Goal: Information Seeking & Learning: Learn about a topic

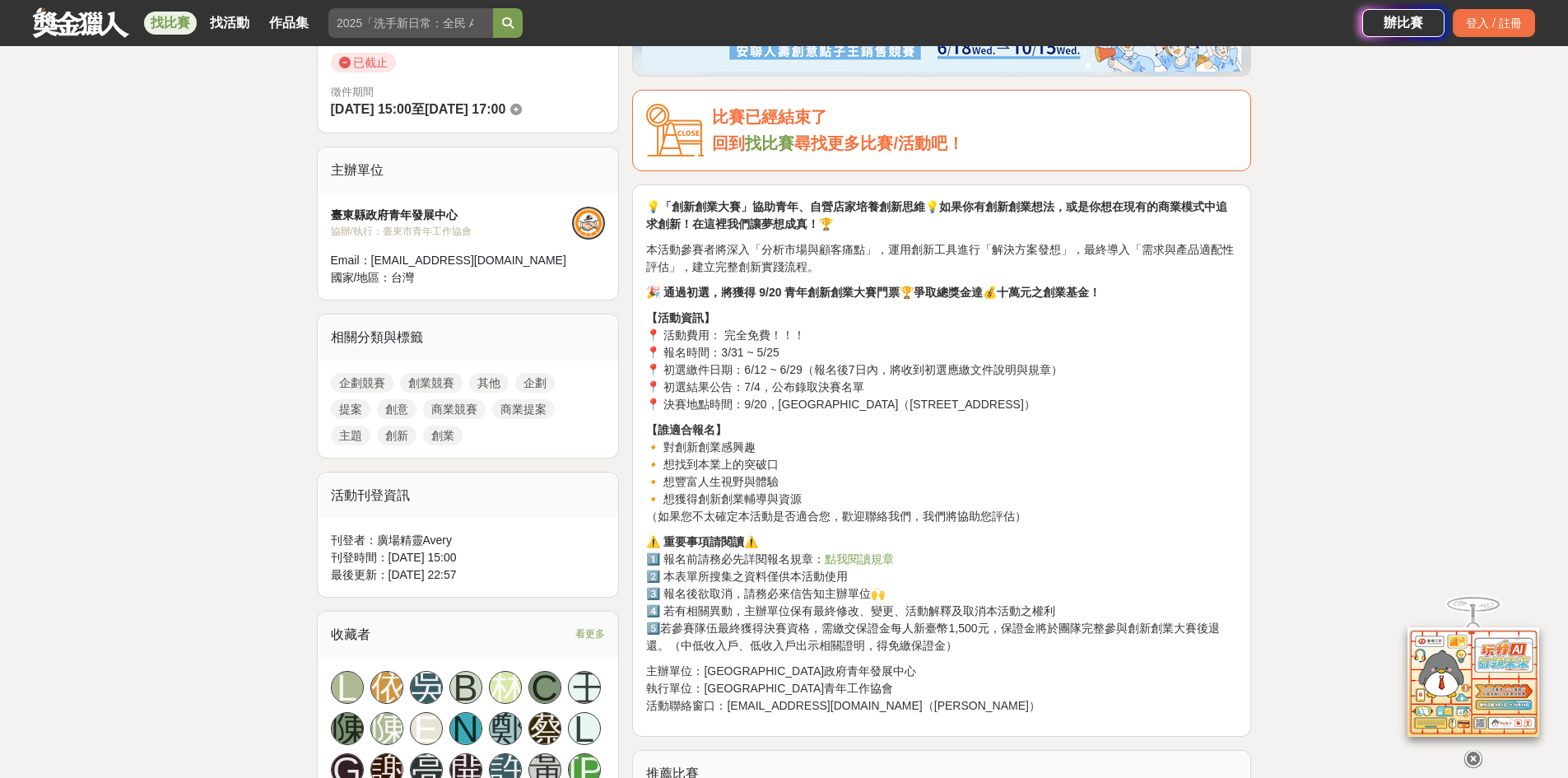
scroll to position [494, 0]
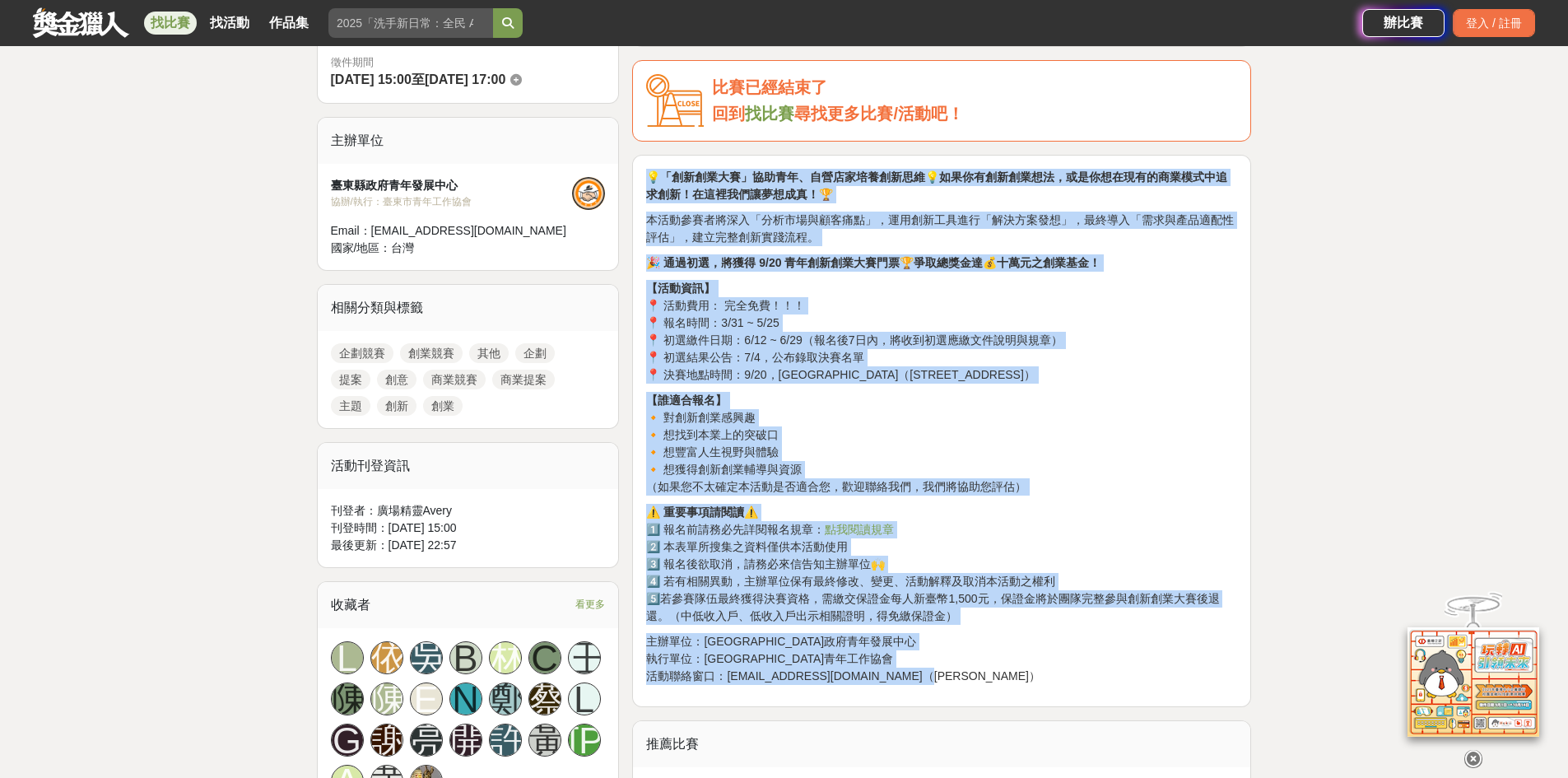
drag, startPoint x: 649, startPoint y: 172, endPoint x: 995, endPoint y: 671, distance: 607.2
click at [995, 671] on div "💡「創新創業大賽」協助青年、自營店家培養創新思維💡如果你有創新創業想法，或是你想在現有的商業模式中追求創新！在這裡我們讓夢想成真！🏆 本活動參賽者將深入「分析…" at bounding box center [942, 426] width 591 height 517
copy div "💡「loremi」dolo、sitametcon💡adipiscing，elitseddoeiusmodt！incididunt！🏆 utlaboree「do…"
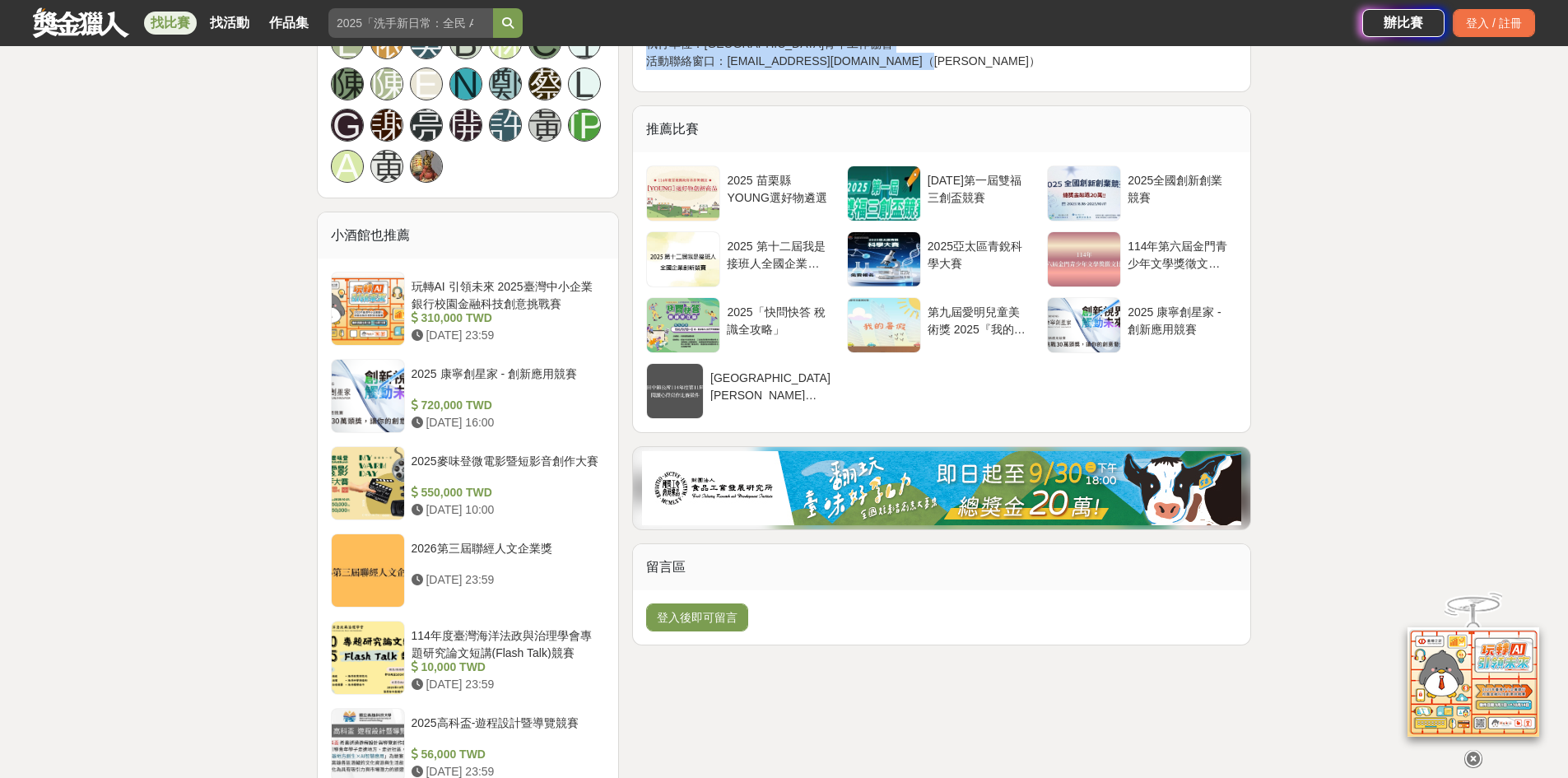
scroll to position [905, 0]
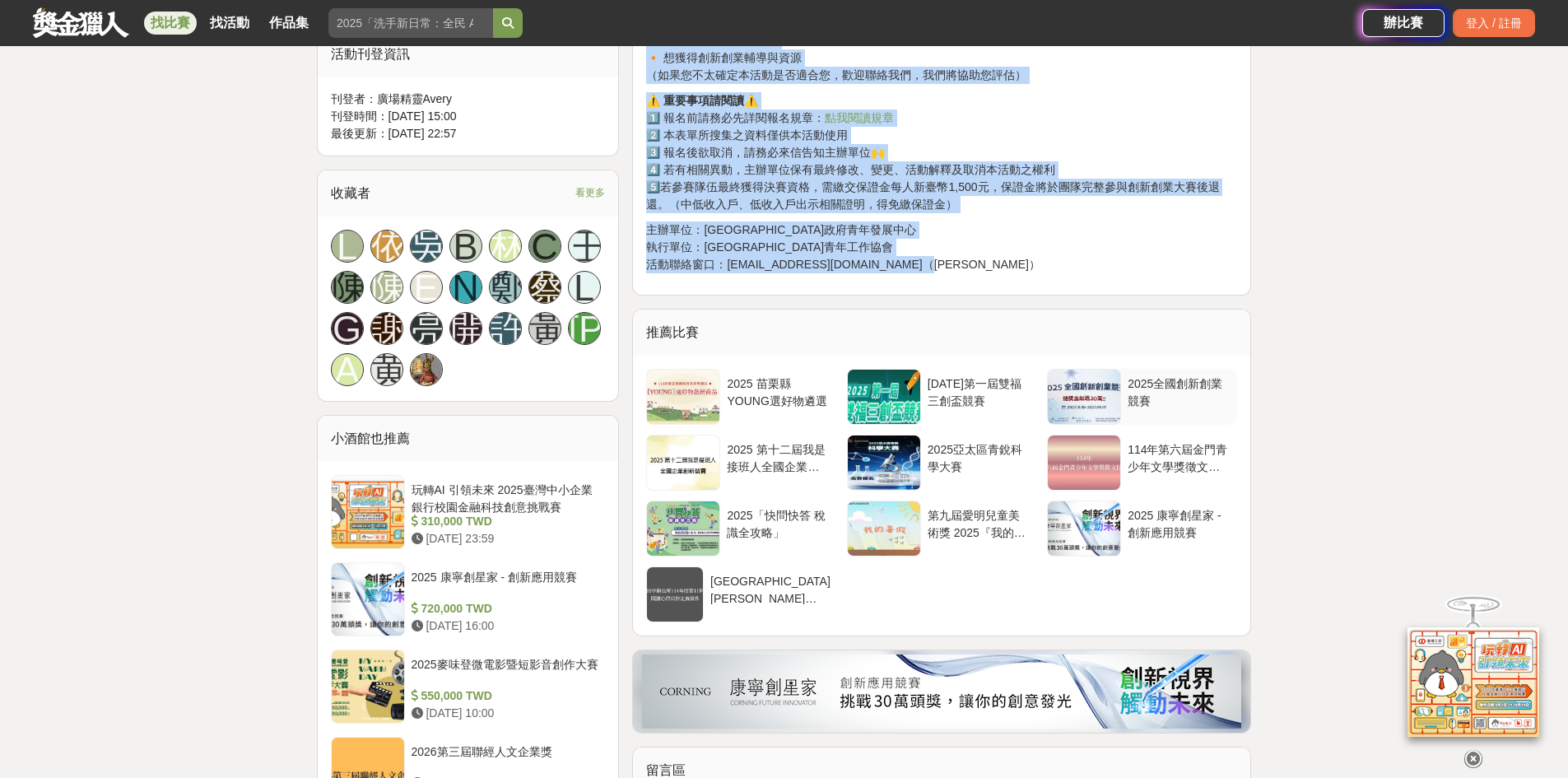
click at [1151, 393] on div "2025全國創新創業競賽" at bounding box center [1179, 390] width 103 height 31
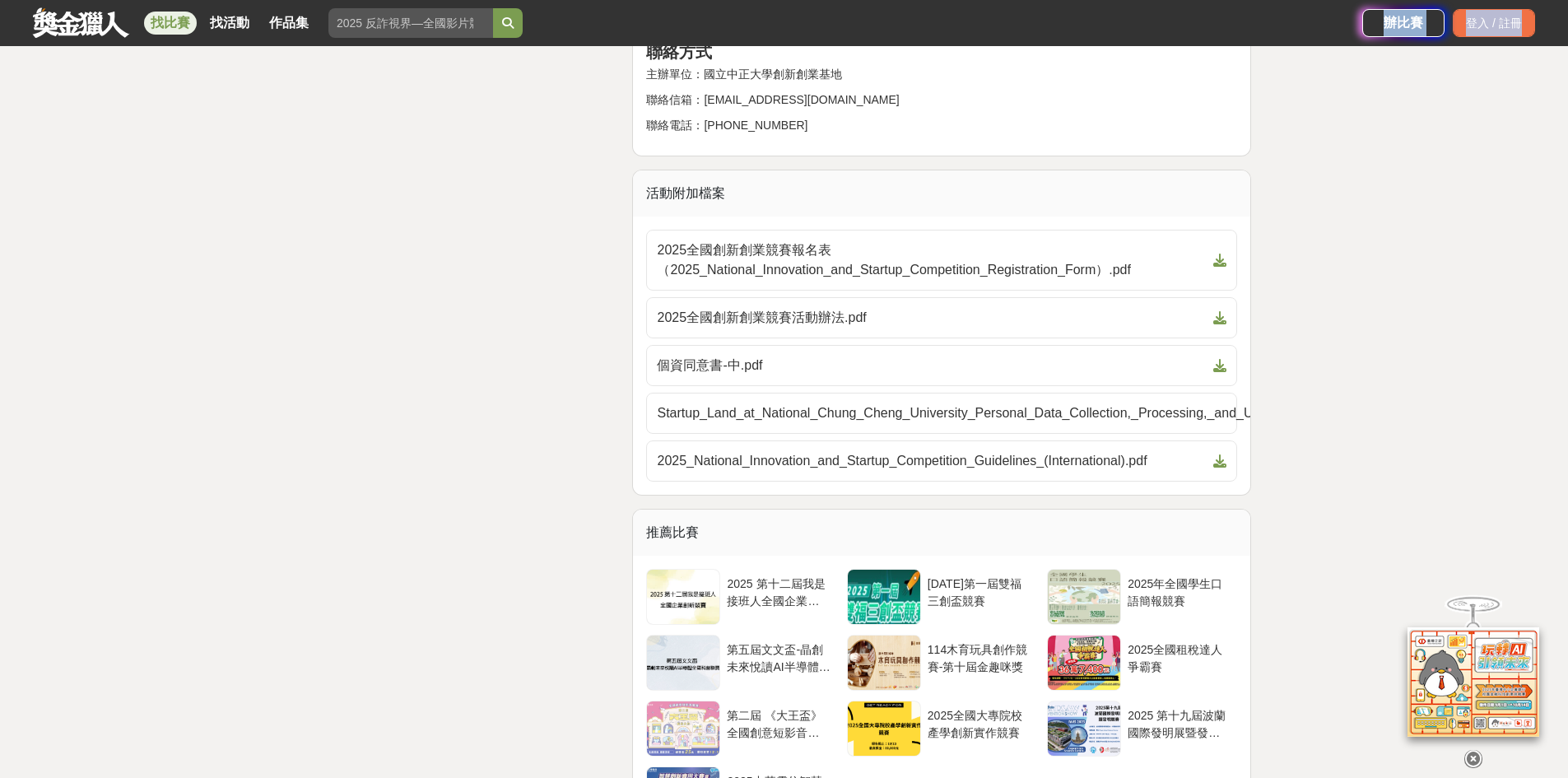
scroll to position [2473, 0]
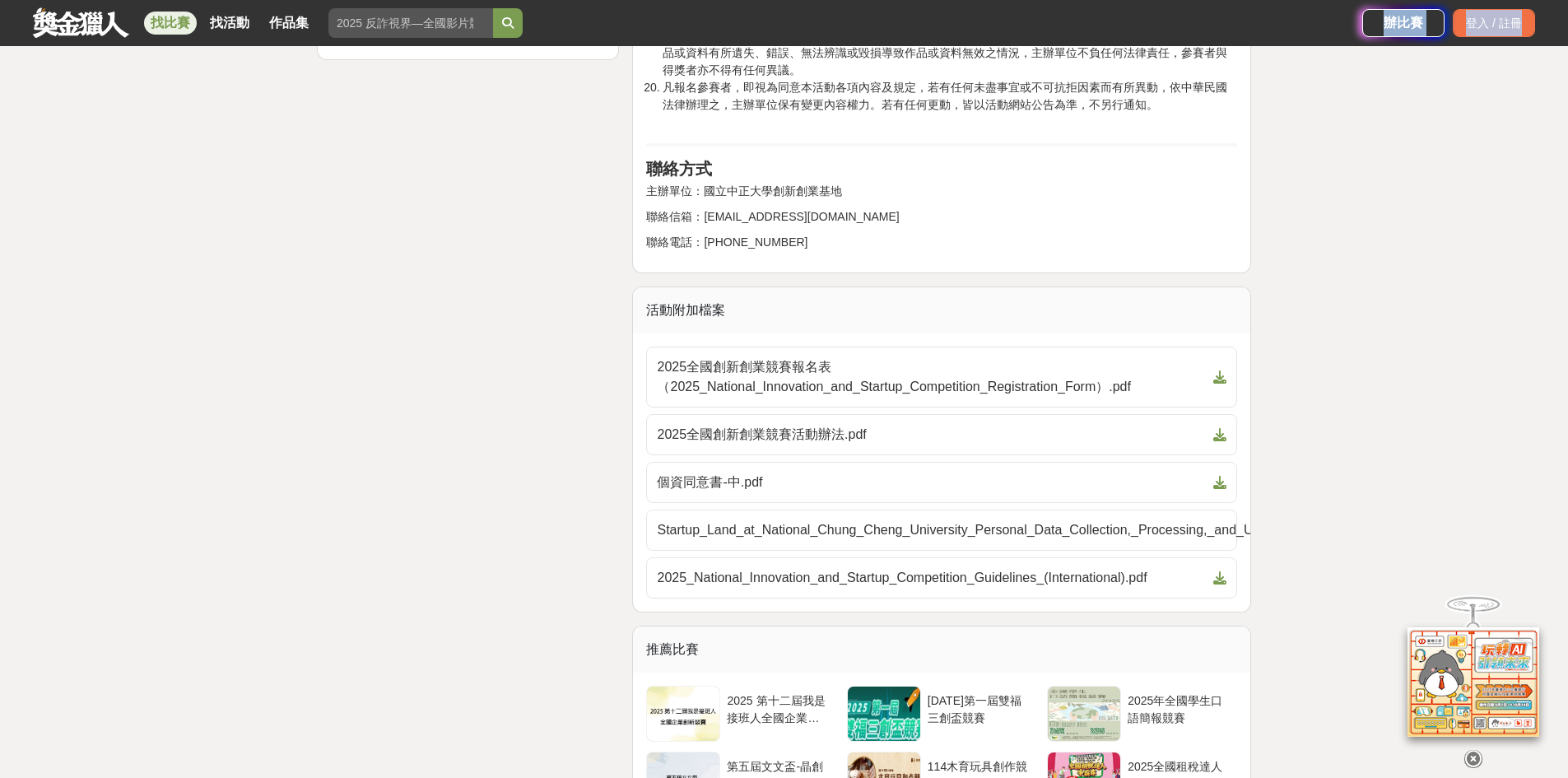
drag, startPoint x: 648, startPoint y: 83, endPoint x: 828, endPoint y: 244, distance: 241.5
copy div "lore ipsumdolorsitametconsectetur，adipiscing、elitseddo，eiusmod。tempor，incididun…"
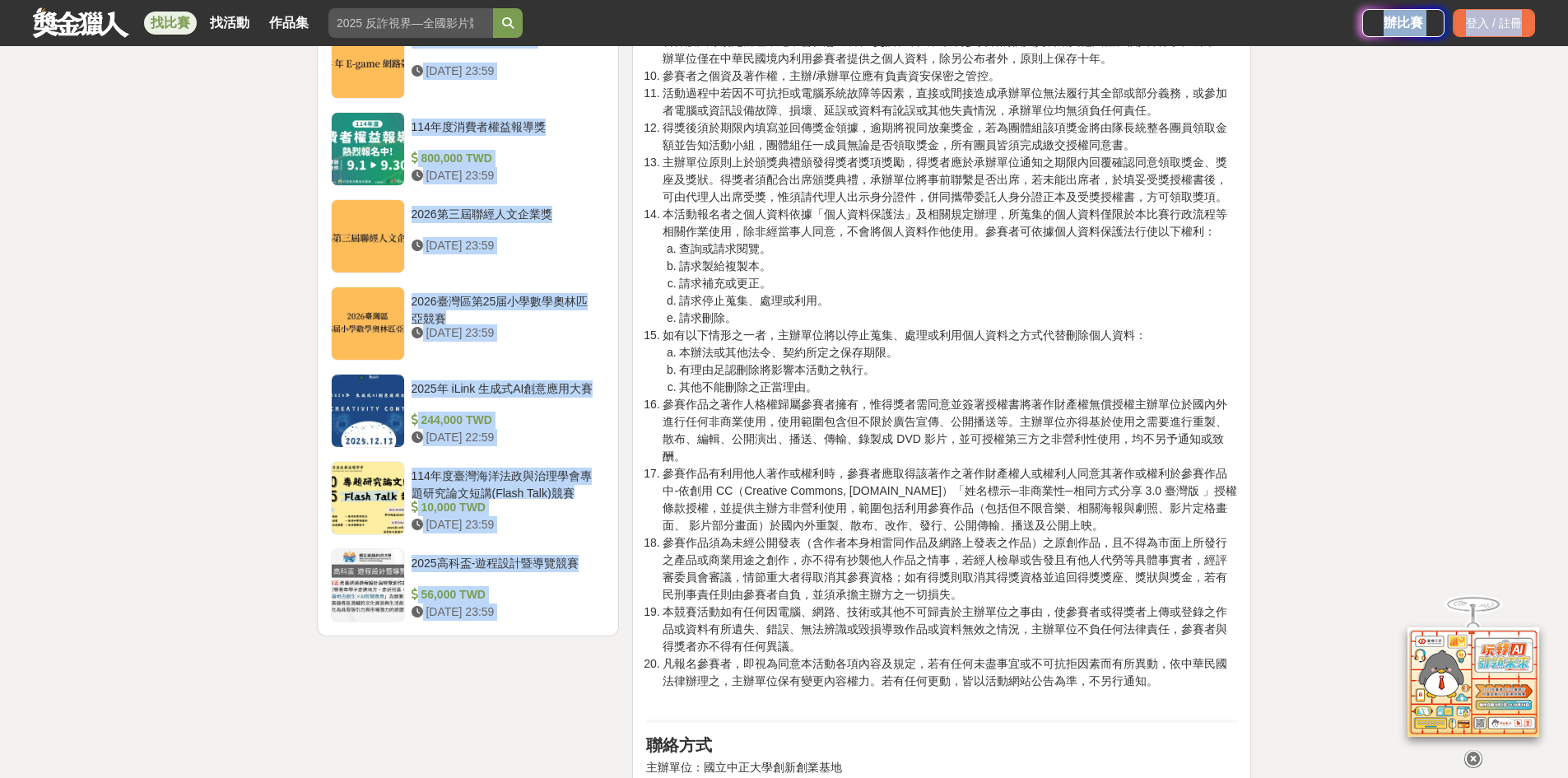
click at [947, 363] on li "有理由足認刪除將影響本活動之執行。" at bounding box center [958, 370] width 558 height 17
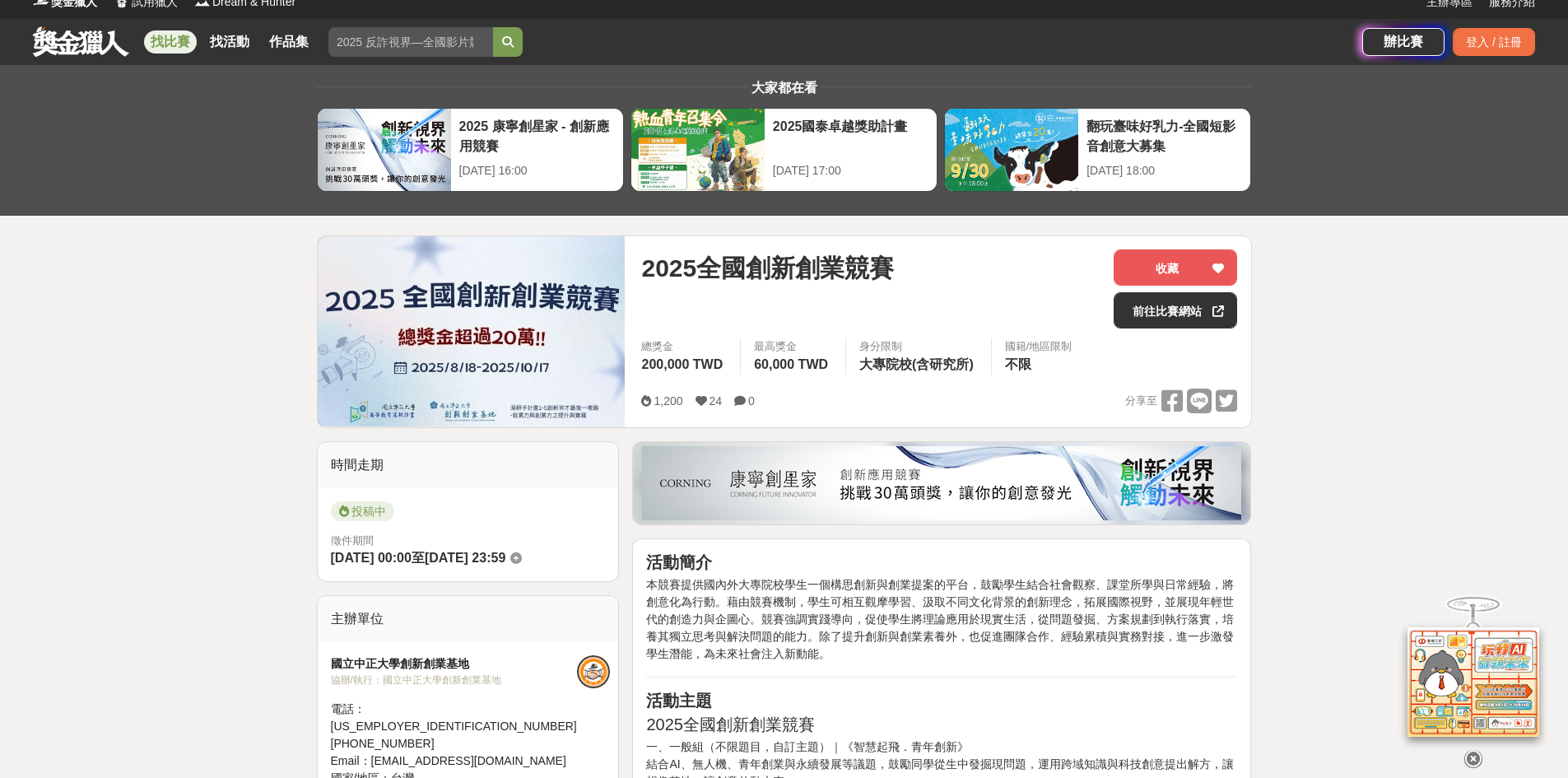
scroll to position [0, 0]
